Goal: Navigation & Orientation: Understand site structure

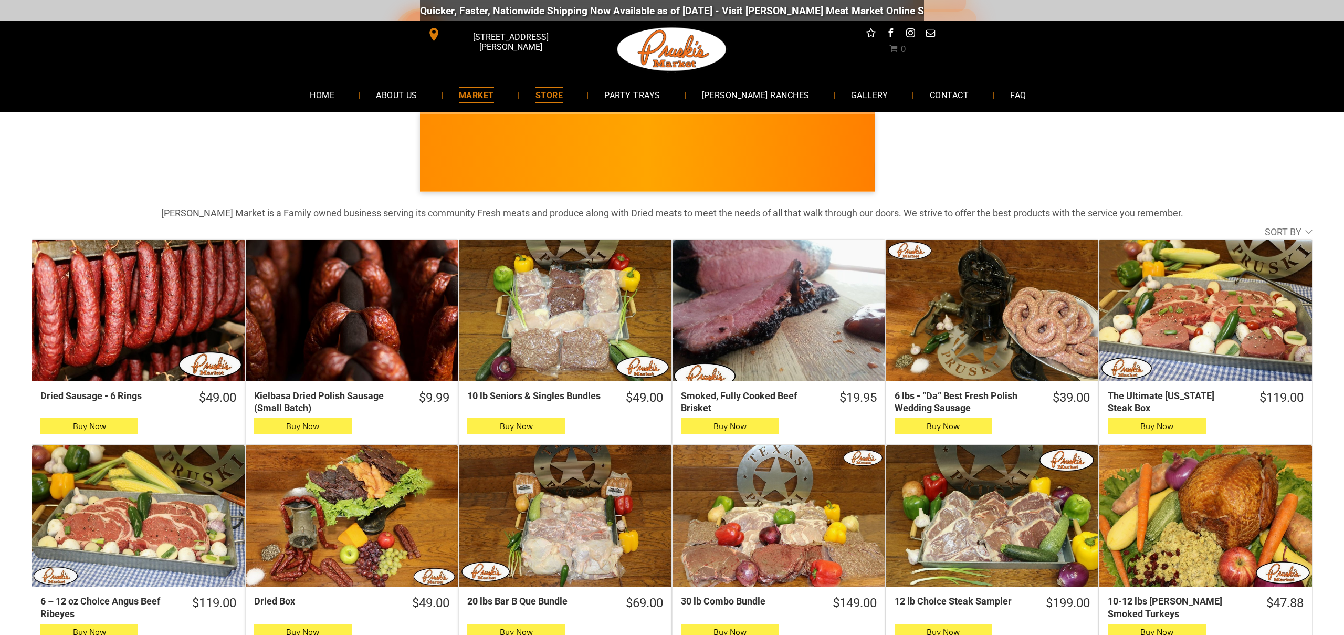
scroll to position [0, 1]
click at [494, 95] on span "MARKET" at bounding box center [476, 94] width 35 height 15
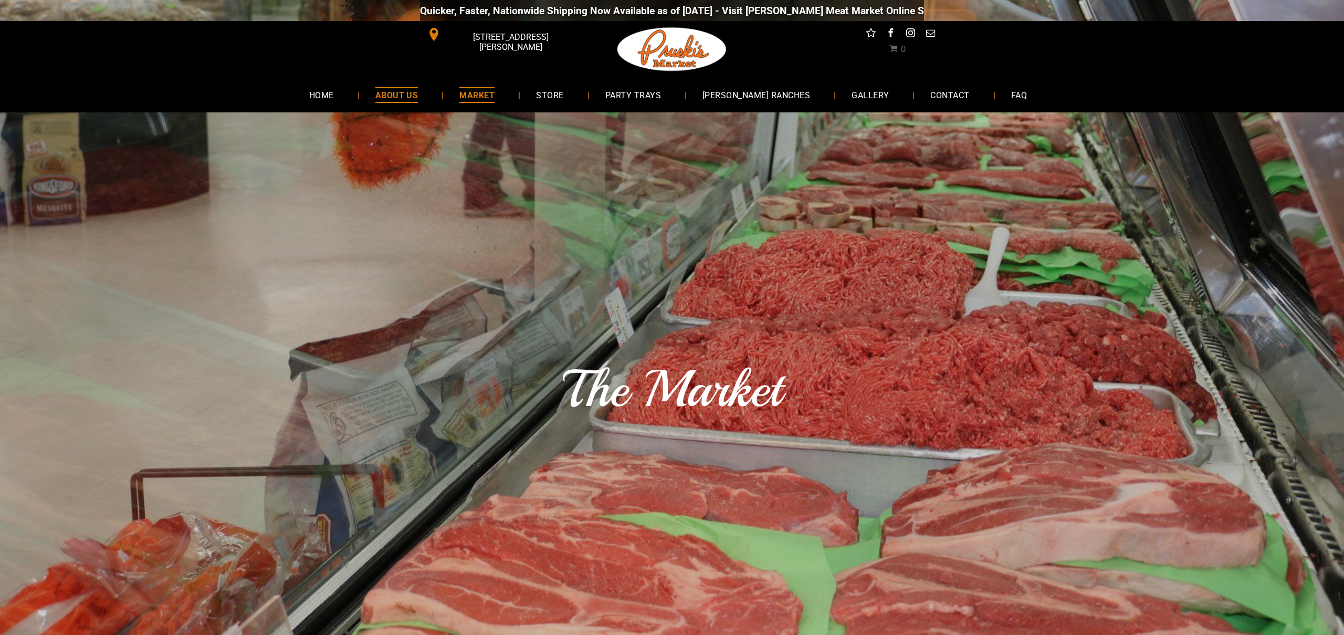
click at [419, 90] on span "ABOUT US" at bounding box center [397, 94] width 43 height 15
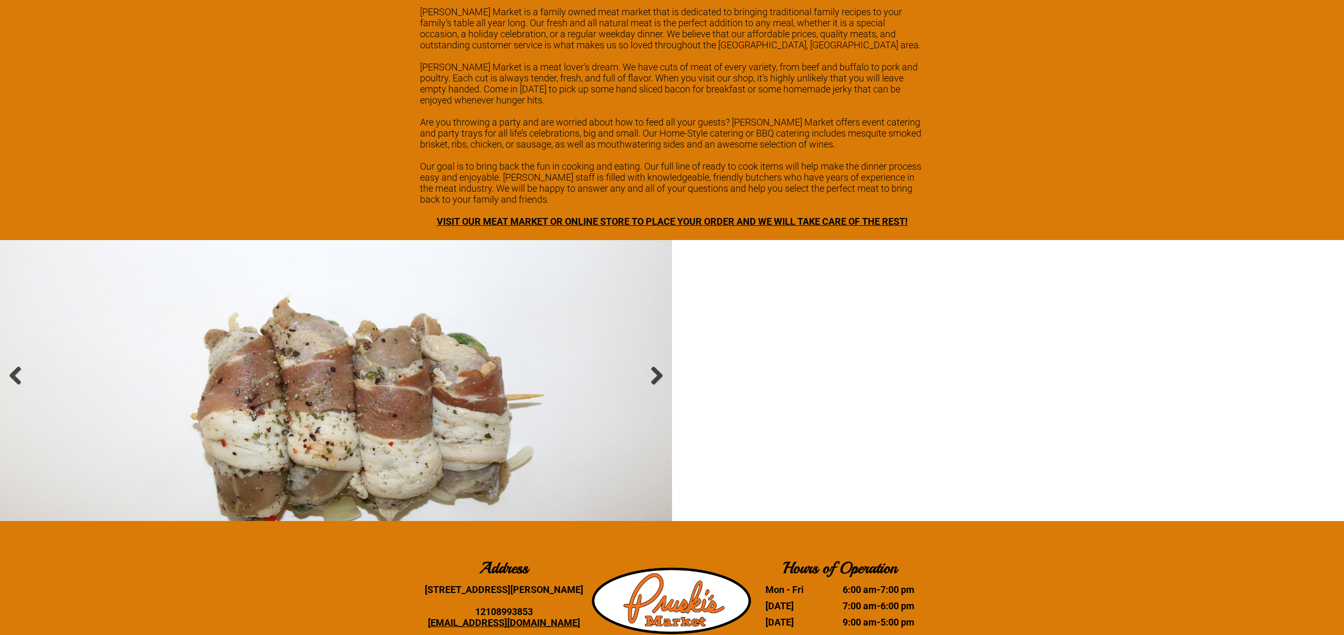
scroll to position [1454, 0]
click at [655, 366] on link at bounding box center [657, 376] width 20 height 20
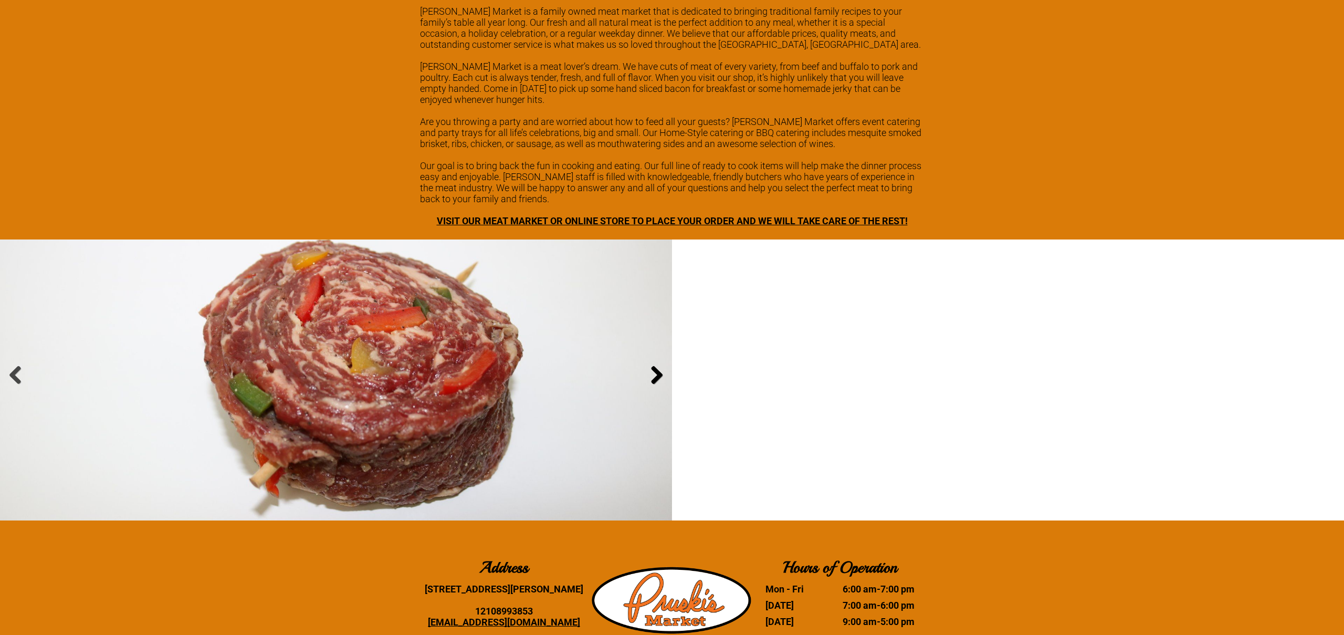
click at [654, 366] on link at bounding box center [657, 376] width 20 height 20
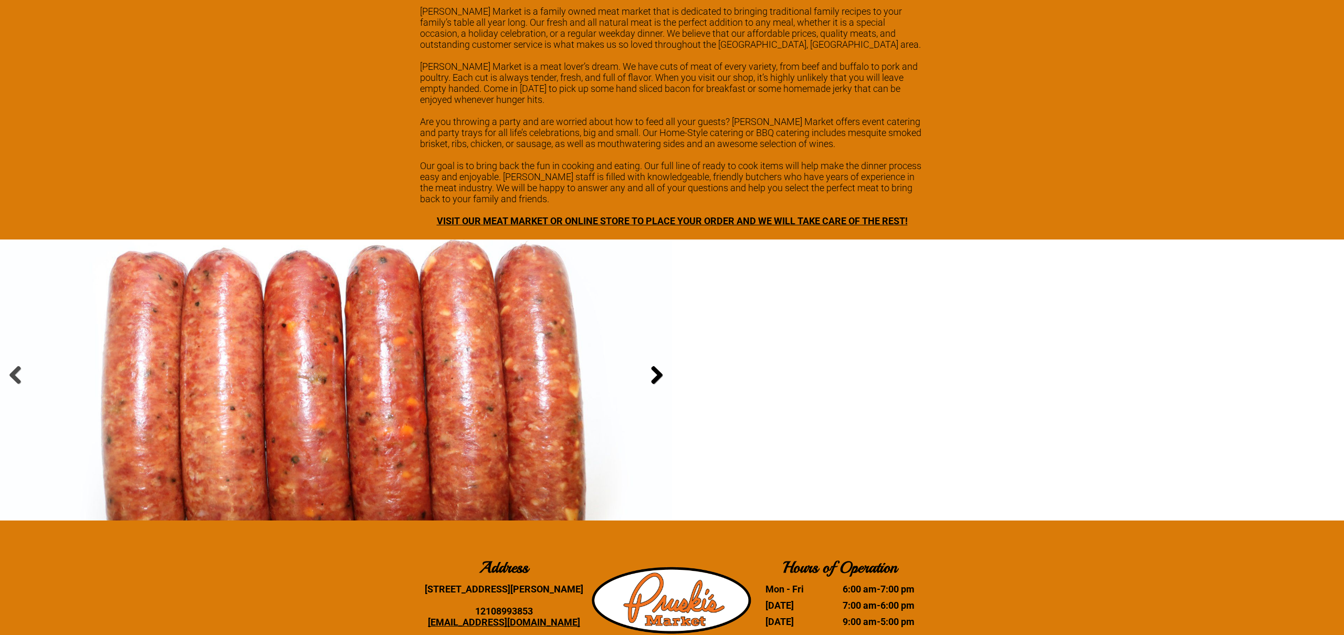
click at [654, 366] on link at bounding box center [657, 376] width 20 height 20
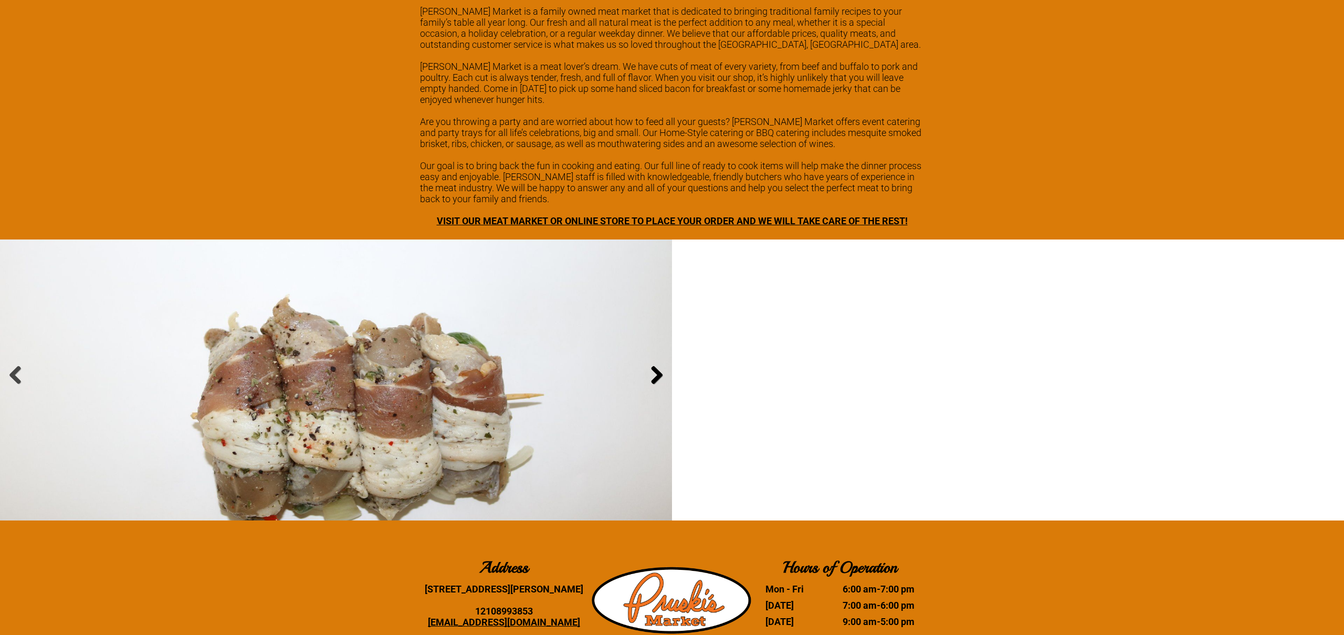
click at [654, 366] on link at bounding box center [657, 376] width 20 height 20
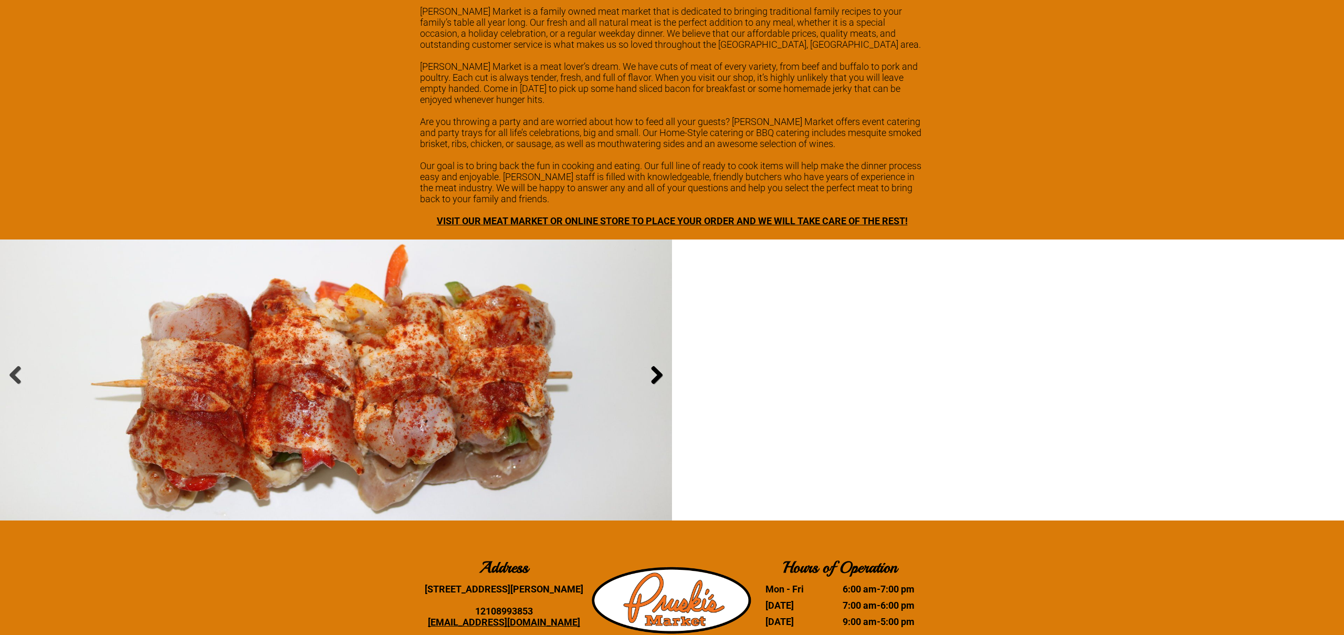
click at [654, 366] on link at bounding box center [657, 376] width 20 height 20
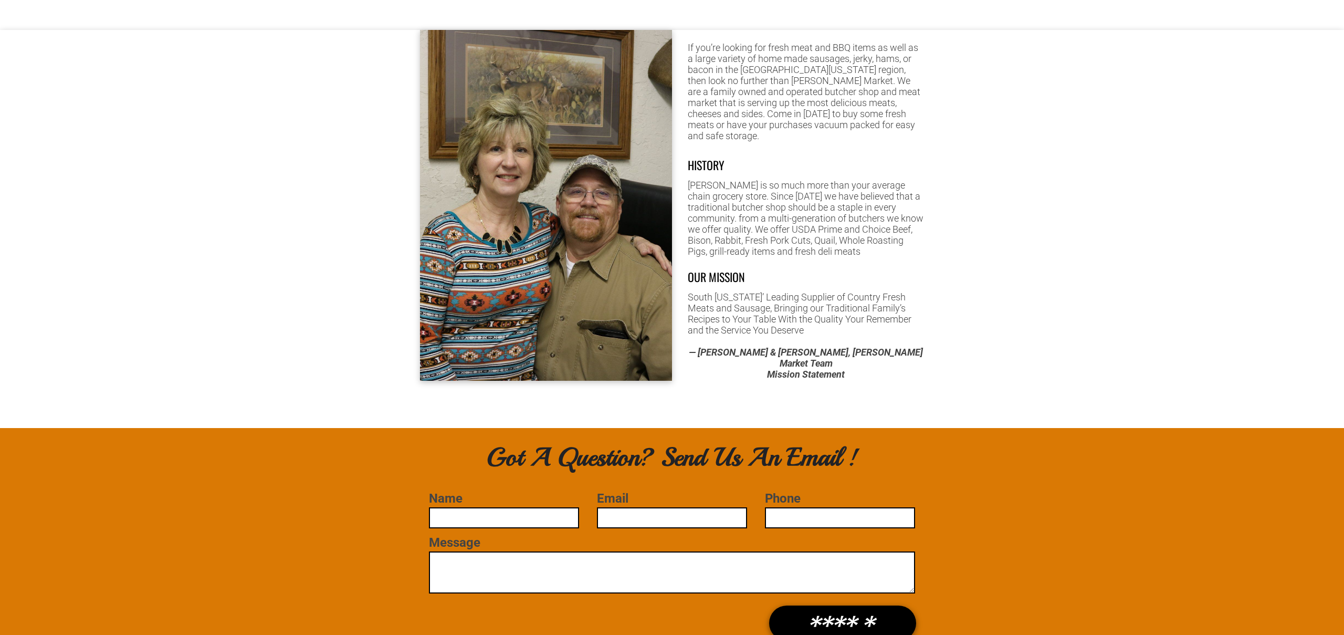
scroll to position [328, 0]
